Goal: Information Seeking & Learning: Check status

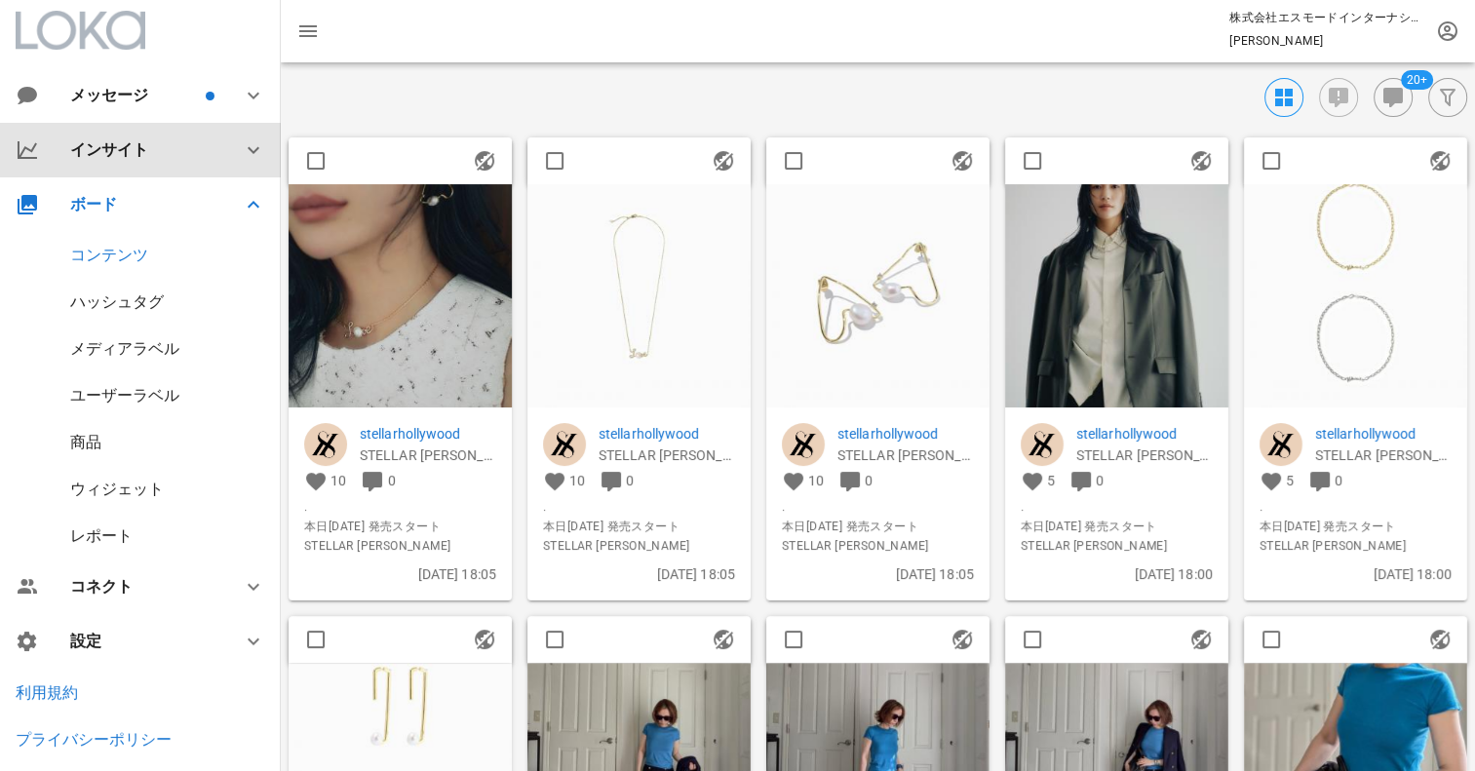
click at [119, 144] on div "インサイト" at bounding box center [144, 149] width 148 height 19
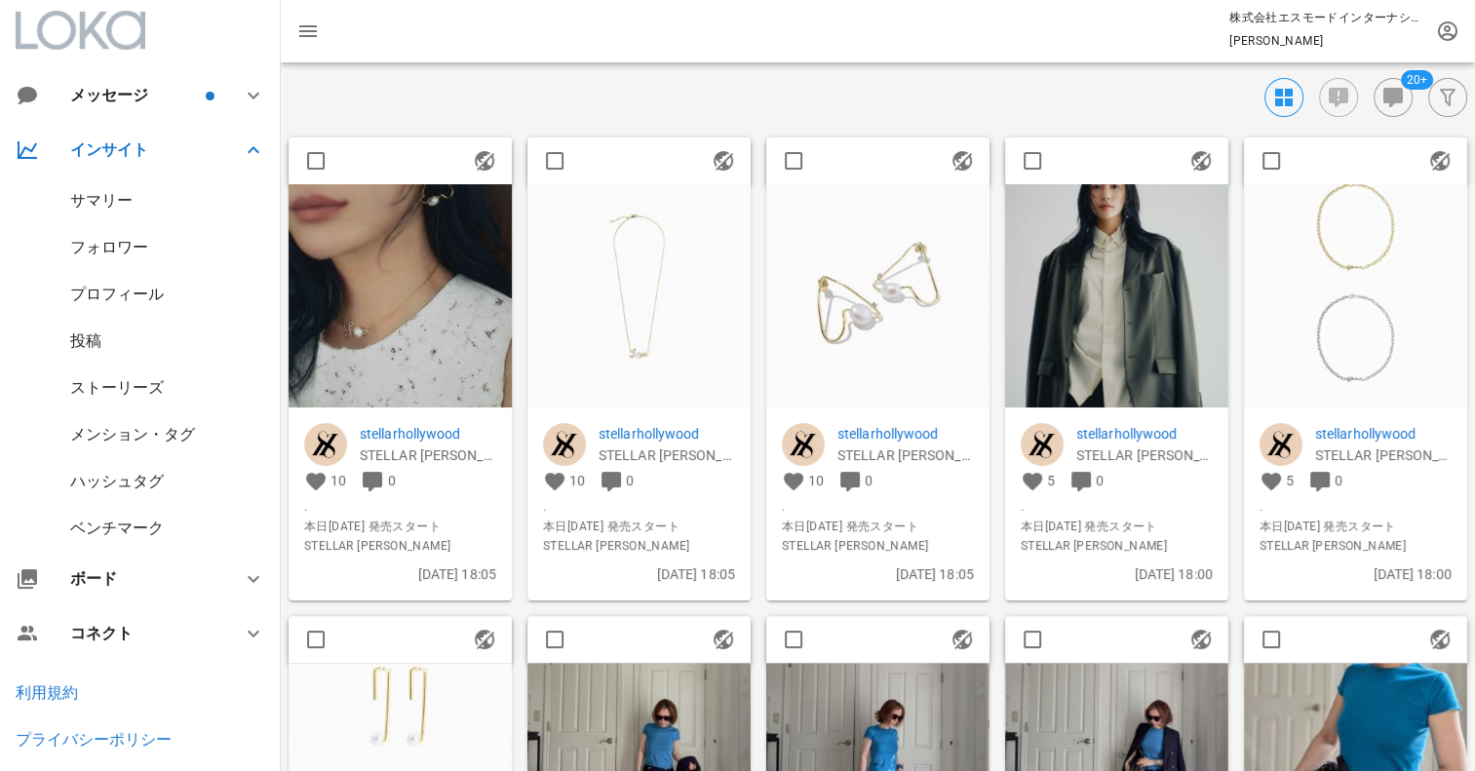
click at [101, 197] on div "サマリー" at bounding box center [101, 200] width 62 height 19
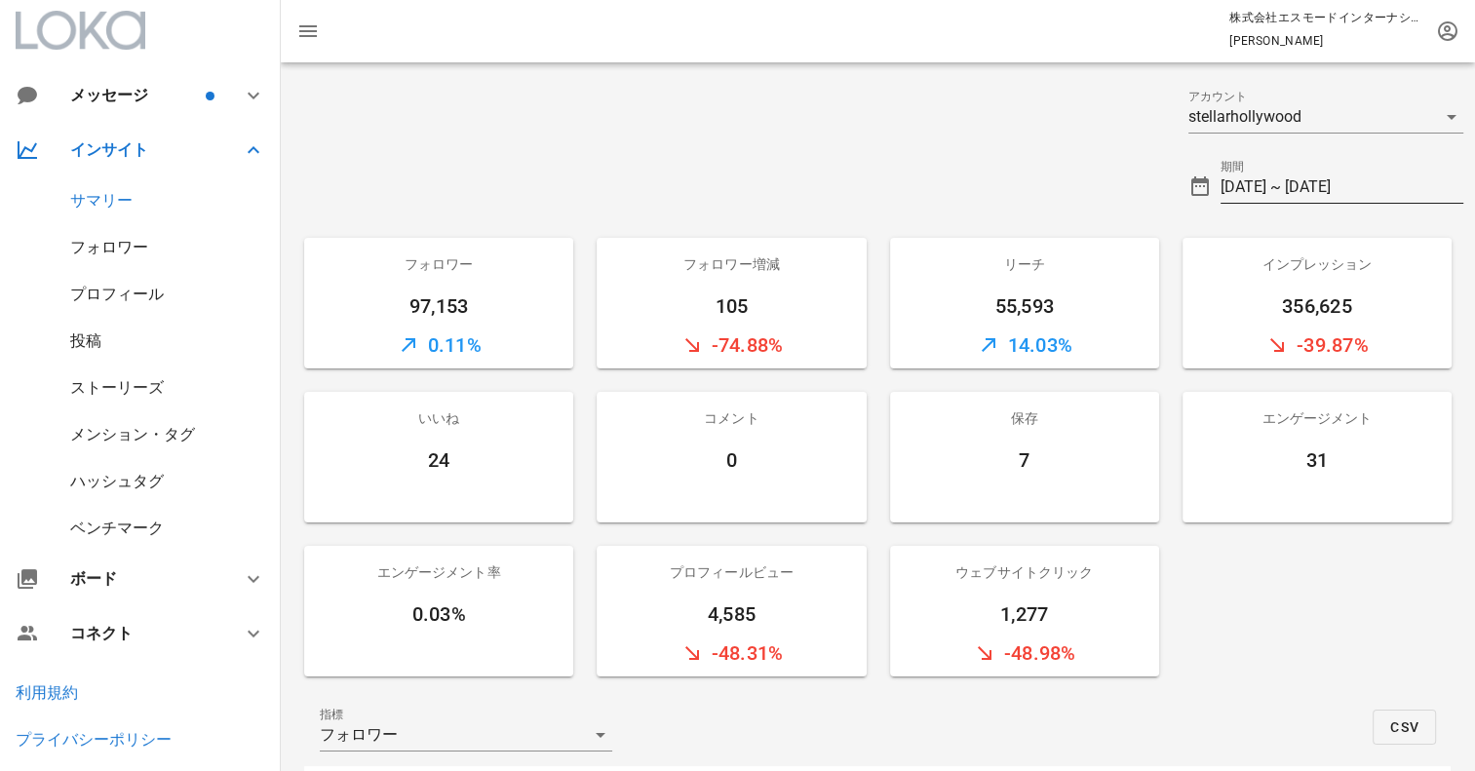
click at [1303, 179] on input "[DATE] ~ [DATE]" at bounding box center [1342, 187] width 243 height 31
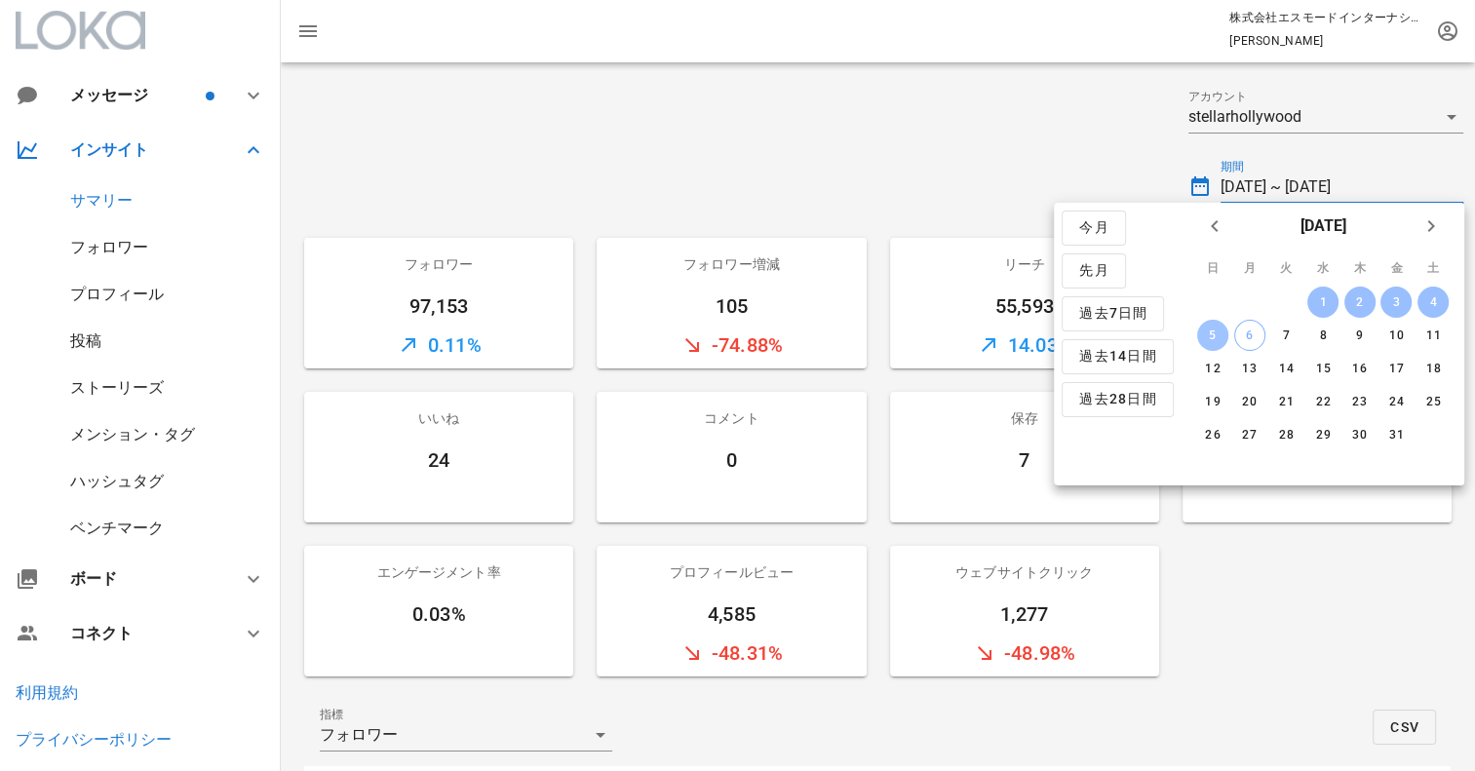
click at [1218, 335] on div "5" at bounding box center [1212, 336] width 31 height 14
click at [1216, 225] on icon "前月" at bounding box center [1214, 225] width 23 height 23
click at [1253, 430] on div "29" at bounding box center [1248, 435] width 31 height 14
type input "[DATE] ~ [DATE]"
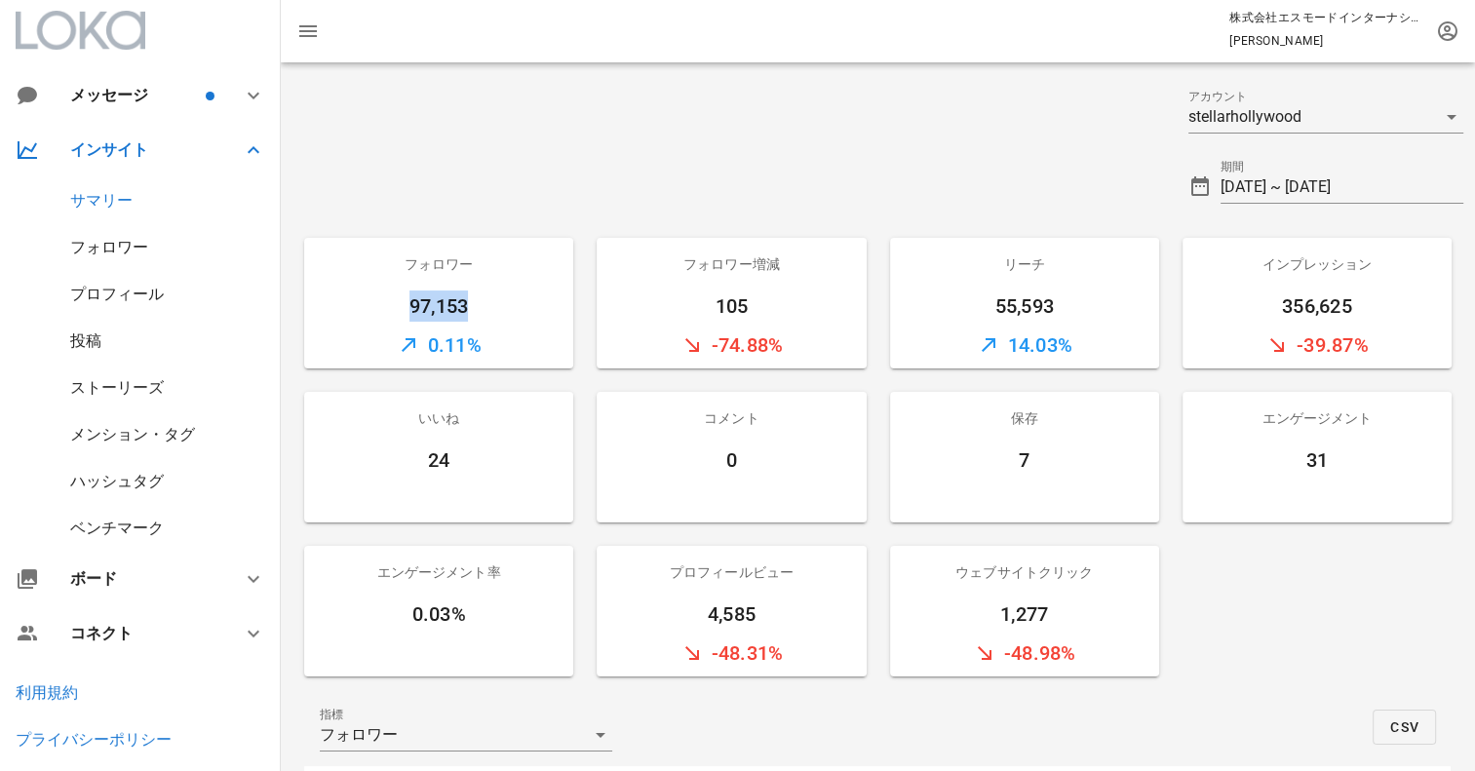
drag, startPoint x: 407, startPoint y: 303, endPoint x: 468, endPoint y: 315, distance: 62.5
click at [468, 315] on div "97,153" at bounding box center [438, 306] width 269 height 31
copy div "97,153"
click at [801, 209] on div at bounding box center [729, 179] width 896 height 70
click at [107, 338] on div "投稿" at bounding box center [140, 341] width 281 height 47
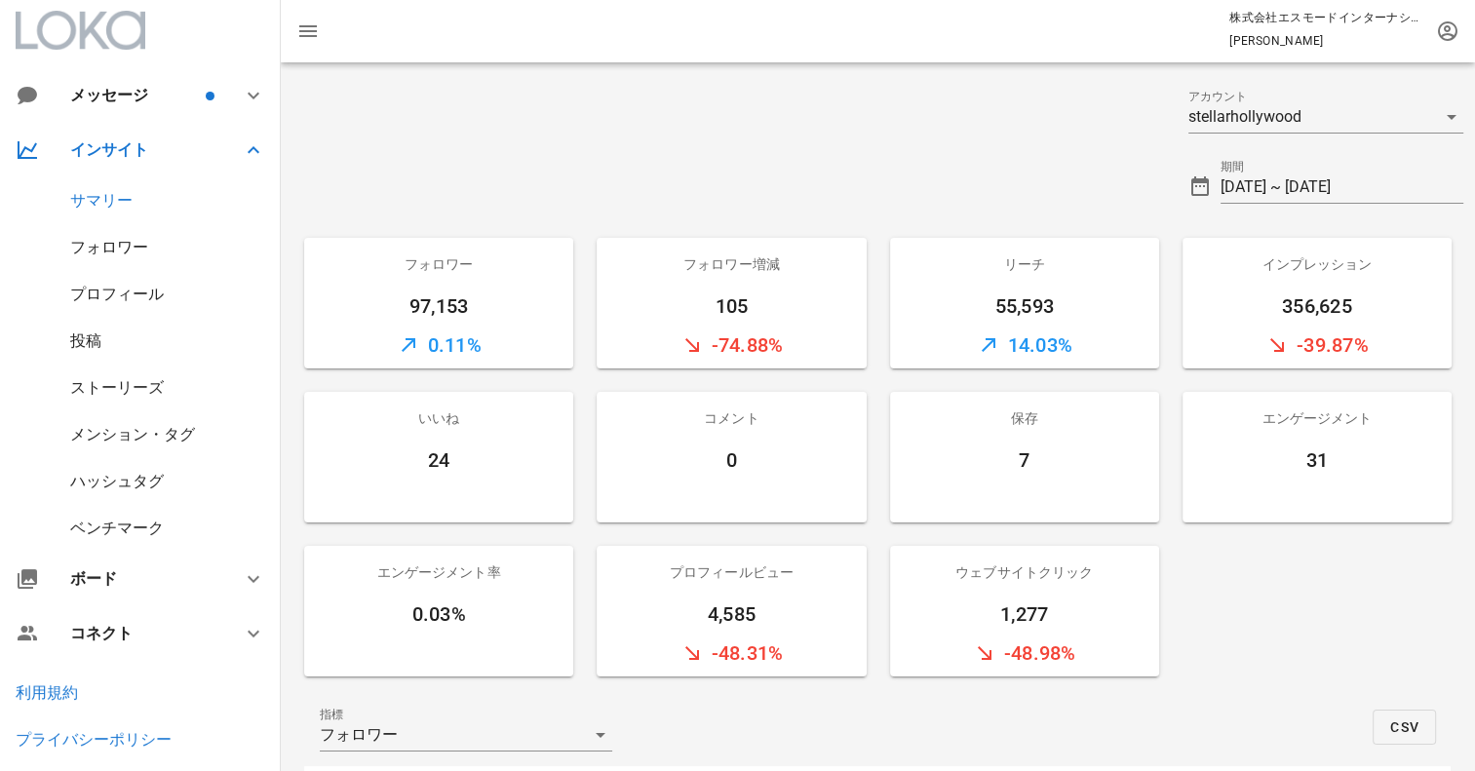
click at [93, 338] on div "投稿" at bounding box center [85, 340] width 31 height 19
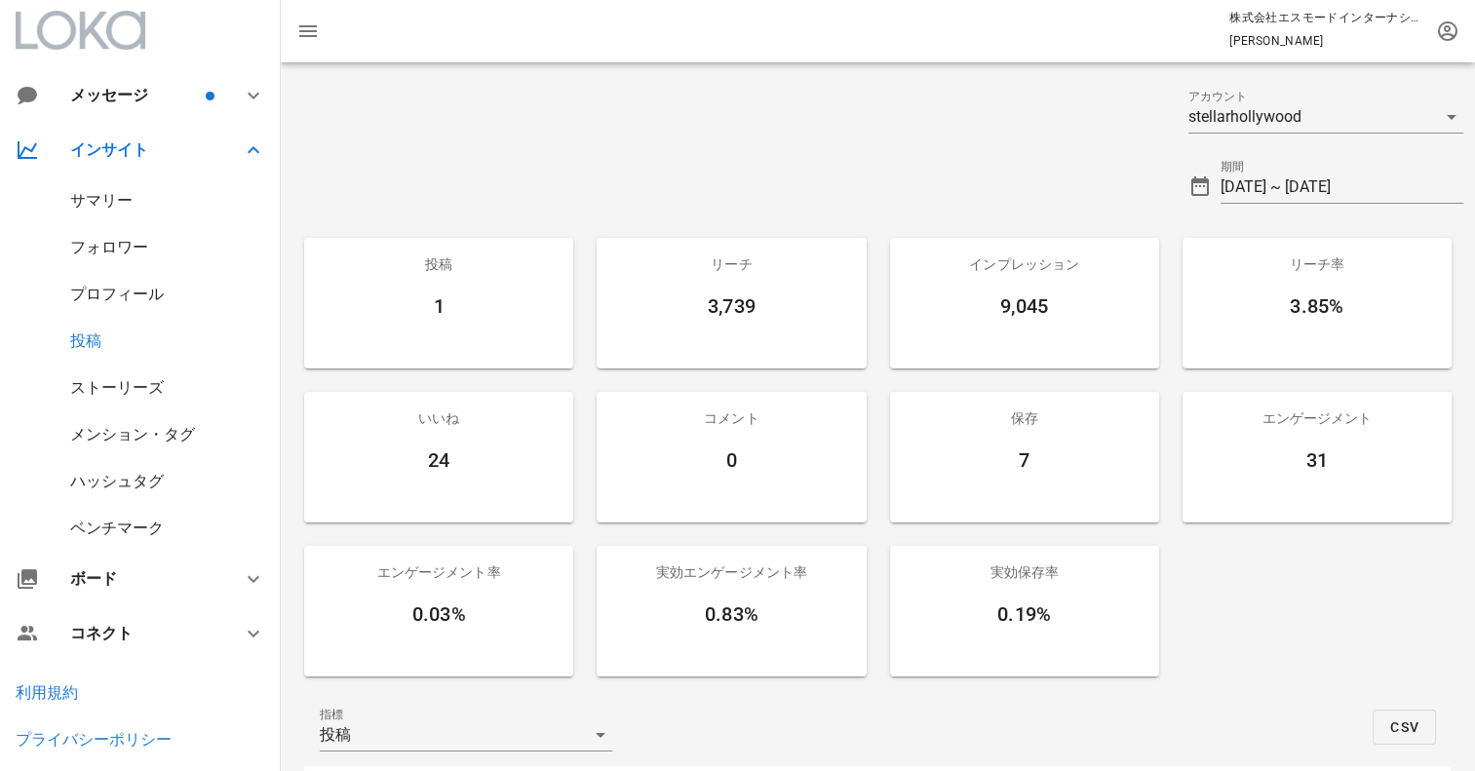
click at [142, 390] on div "ストーリーズ" at bounding box center [117, 387] width 94 height 19
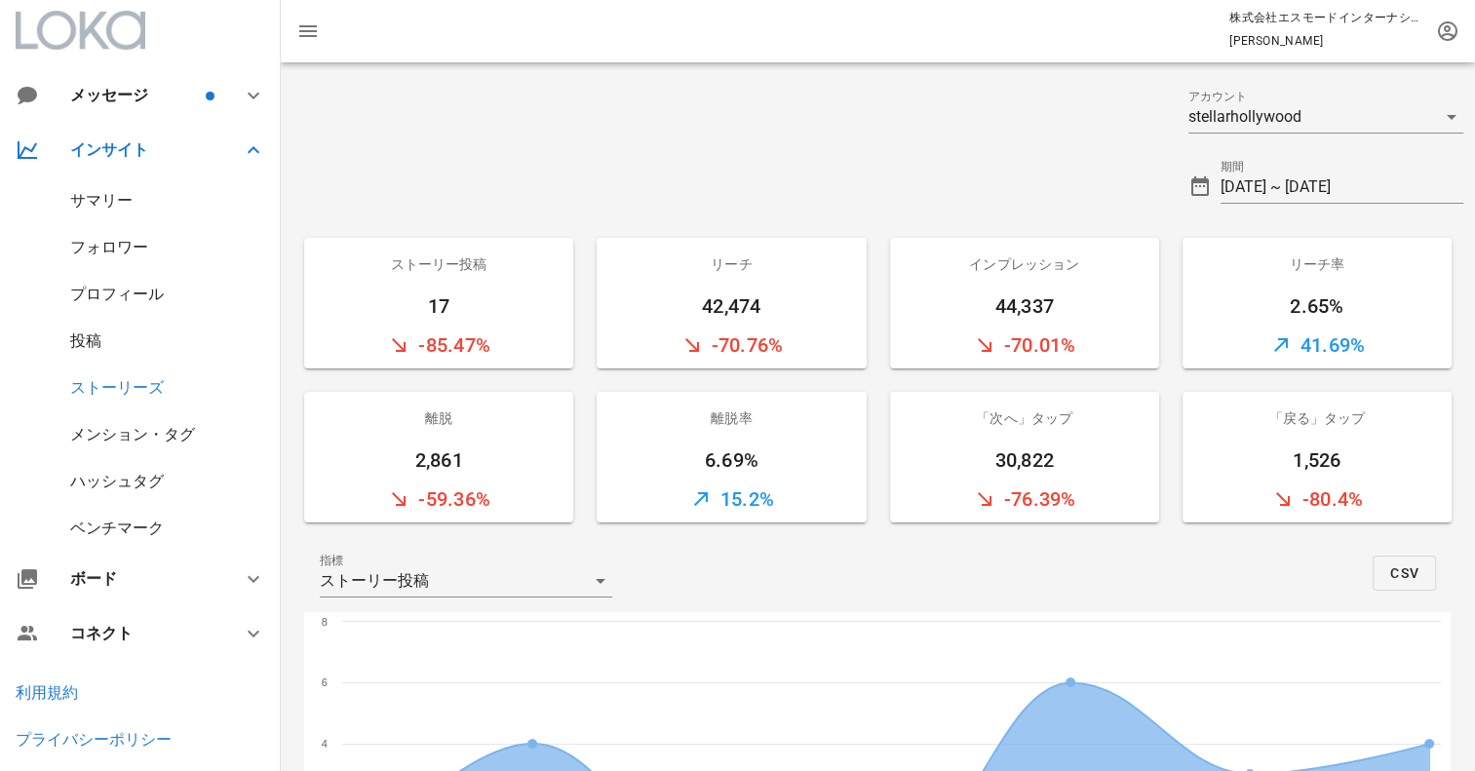
click at [135, 440] on div "メンション・タグ" at bounding box center [132, 434] width 125 height 19
